Goal: Information Seeking & Learning: Learn about a topic

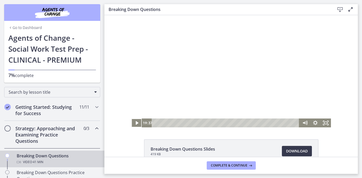
scroll to position [66, 0]
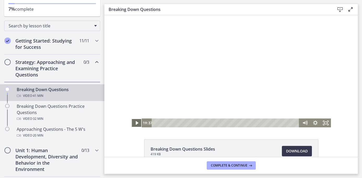
click at [137, 123] on icon "Play Video" at bounding box center [137, 122] width 10 height 9
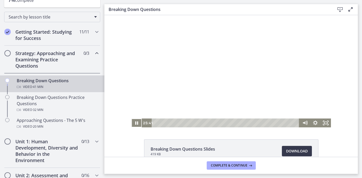
scroll to position [76, 0]
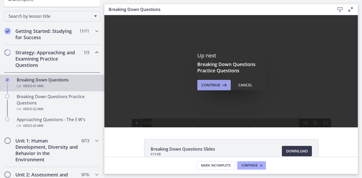
click at [205, 86] on span "Continue" at bounding box center [210, 85] width 19 height 6
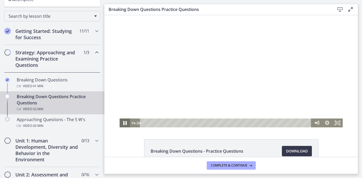
click at [123, 122] on icon "Pause" at bounding box center [124, 123] width 3 height 4
click at [126, 123] on icon "Play Video" at bounding box center [125, 123] width 3 height 4
click at [223, 121] on div "15:15" at bounding box center [226, 122] width 165 height 9
drag, startPoint x: 224, startPoint y: 121, endPoint x: 218, endPoint y: 122, distance: 6.0
click at [217, 122] on div "Playbar" at bounding box center [217, 122] width 3 height 3
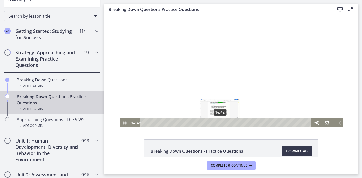
click at [220, 121] on div "14:42" at bounding box center [226, 122] width 165 height 9
click at [125, 125] on icon "Pause" at bounding box center [124, 122] width 10 height 9
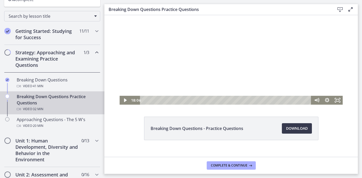
scroll to position [23, 0]
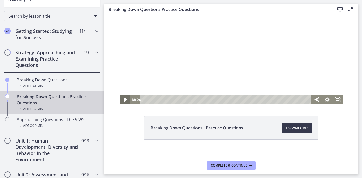
click at [125, 99] on icon "Play Video" at bounding box center [125, 99] width 3 height 4
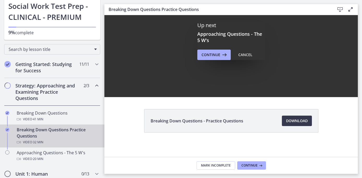
scroll to position [0, 0]
